Goal: Task Accomplishment & Management: Use online tool/utility

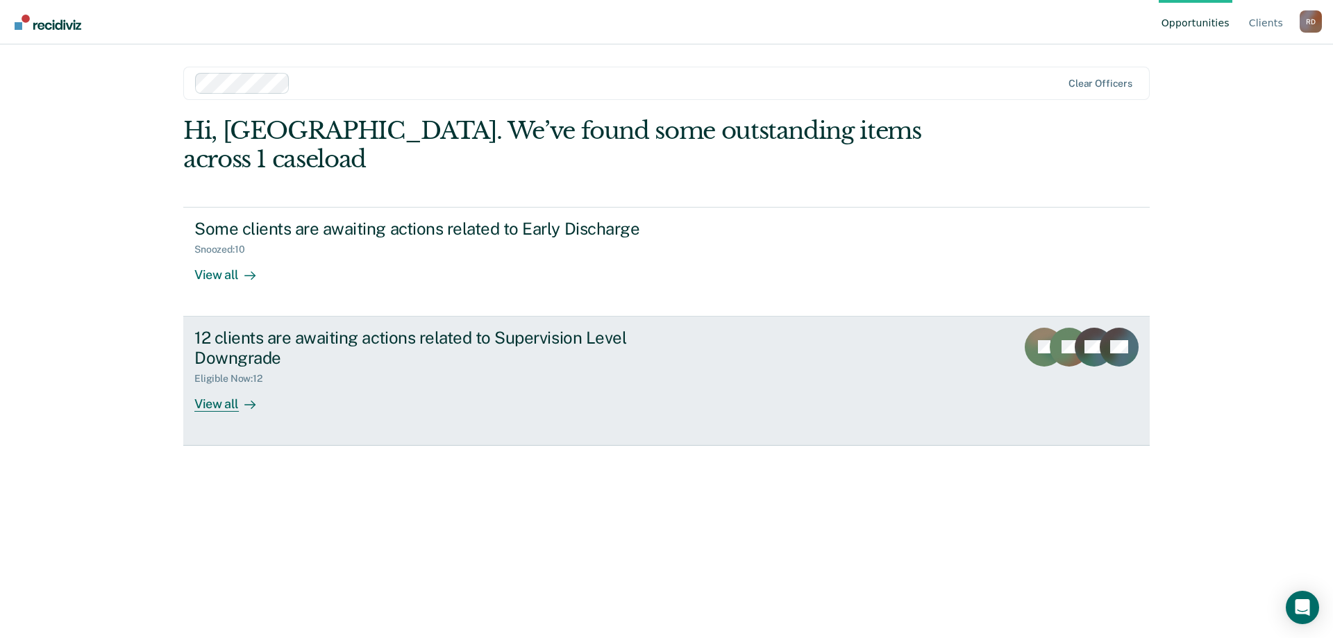
click at [260, 328] on div "12 clients are awaiting actions related to Supervision Level Downgrade" at bounding box center [438, 348] width 488 height 40
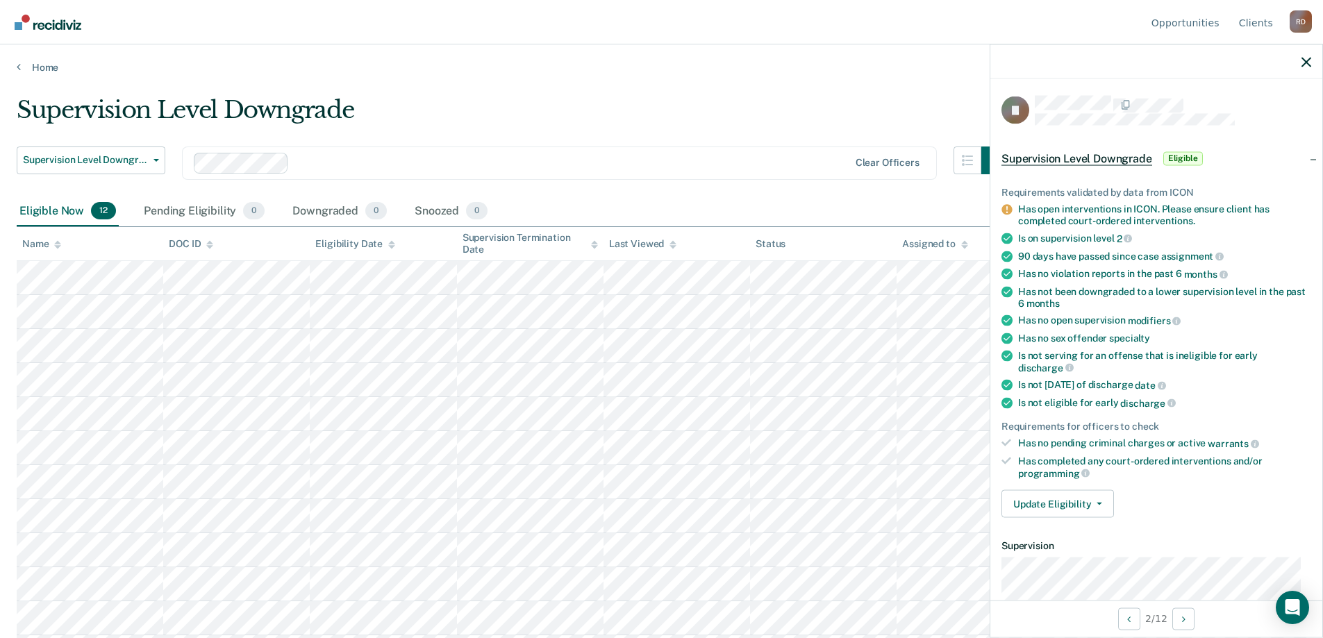
click at [1315, 62] on div at bounding box center [1156, 61] width 332 height 35
click at [1305, 64] on icon "button" at bounding box center [1306, 62] width 10 height 10
